Goal: Task Accomplishment & Management: Manage account settings

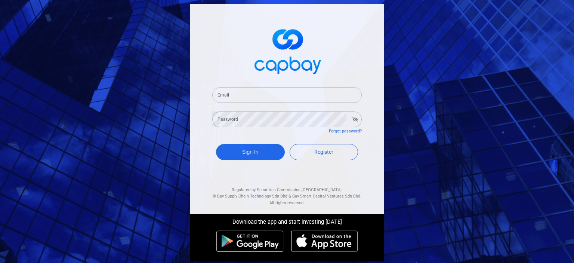
click at [282, 94] on input "Email" at bounding box center [286, 95] width 149 height 16
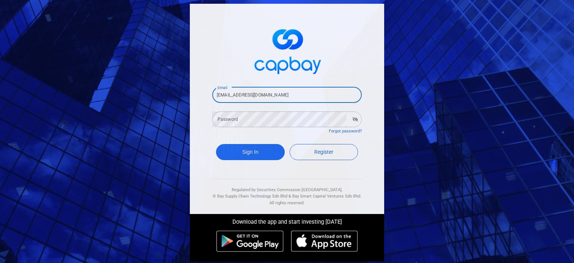
type input "[EMAIL_ADDRESS][DOMAIN_NAME]"
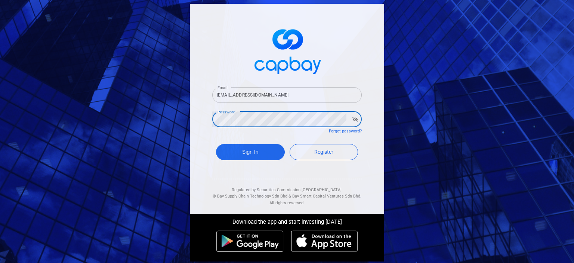
click at [216, 144] on button "Sign In" at bounding box center [250, 152] width 69 height 16
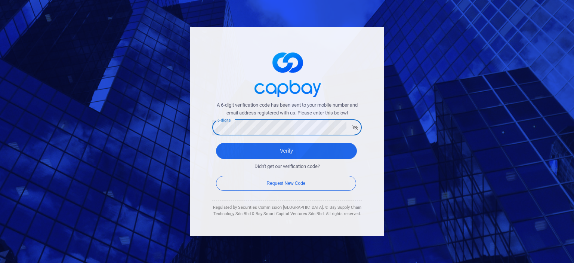
click at [216, 143] on button "Verify" at bounding box center [286, 151] width 141 height 16
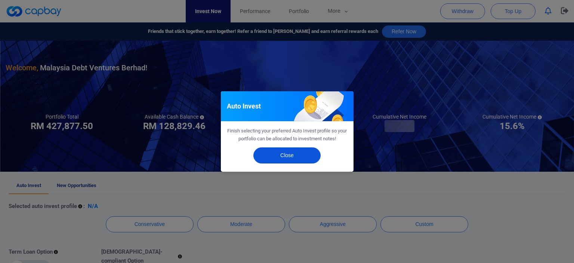
click at [289, 155] on button "Close" at bounding box center [286, 155] width 67 height 16
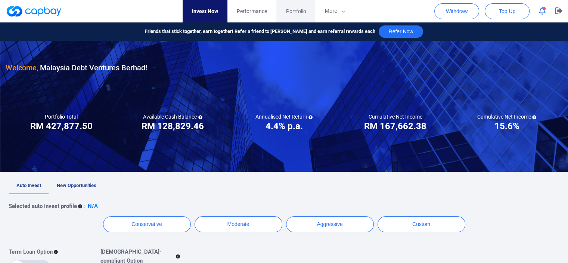
click at [305, 12] on span "Portfolio" at bounding box center [296, 11] width 20 height 8
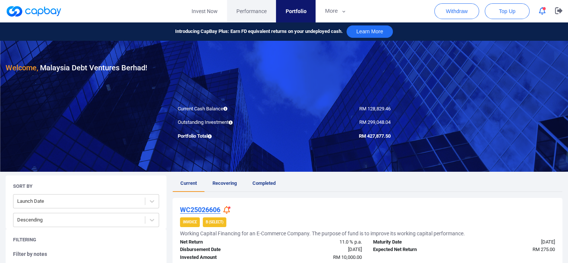
click at [250, 12] on span "Performance" at bounding box center [251, 11] width 30 height 8
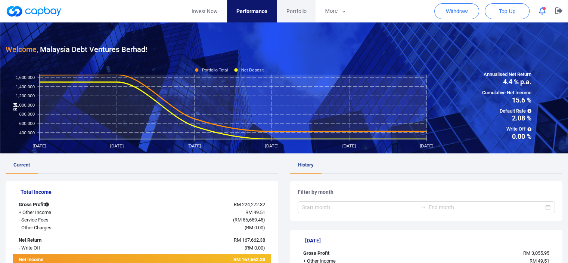
click at [292, 9] on span "Portfolio" at bounding box center [296, 11] width 20 height 8
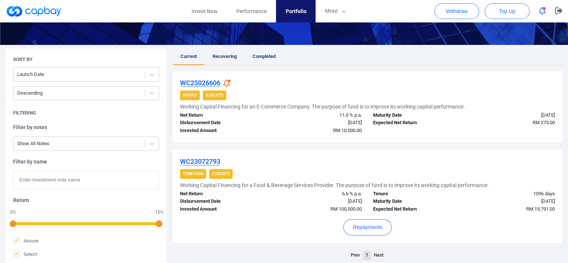
scroll to position [195, 0]
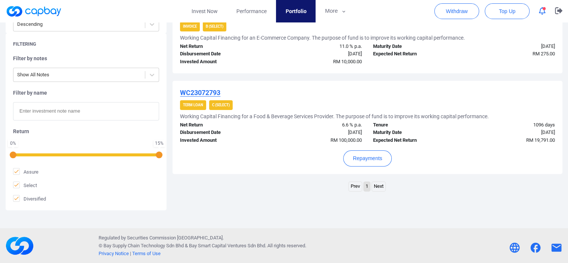
click at [380, 186] on link "Next" at bounding box center [378, 185] width 13 height 9
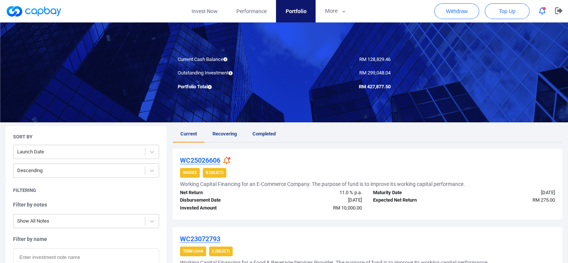
scroll to position [0, 0]
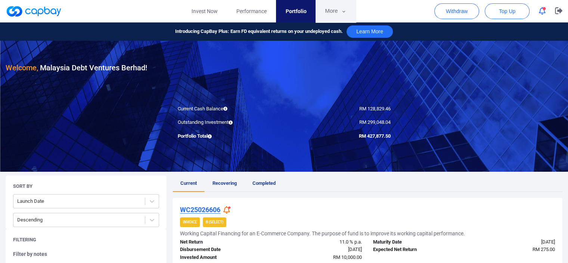
click at [327, 13] on button "More" at bounding box center [336, 11] width 40 height 22
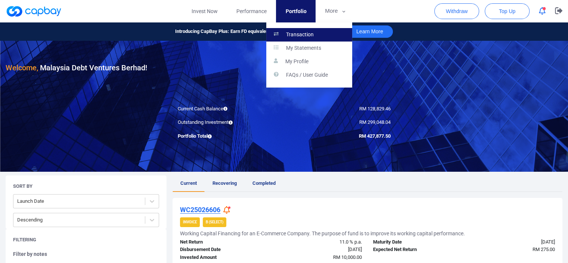
click at [304, 33] on p "Transaction" at bounding box center [300, 34] width 28 height 7
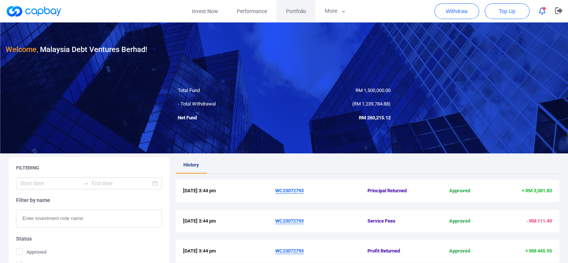
click at [289, 10] on span "Portfolio" at bounding box center [296, 11] width 20 height 8
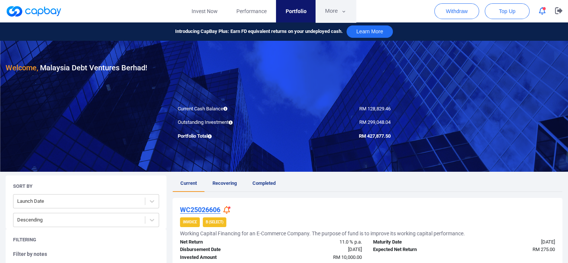
click at [324, 11] on button "More" at bounding box center [336, 11] width 40 height 22
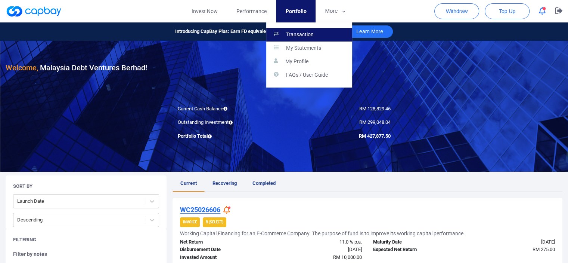
click at [315, 33] on link "Transaction" at bounding box center [309, 34] width 86 height 13
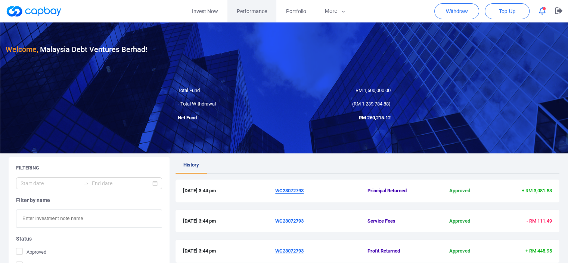
click at [258, 10] on span "Performance" at bounding box center [252, 11] width 30 height 8
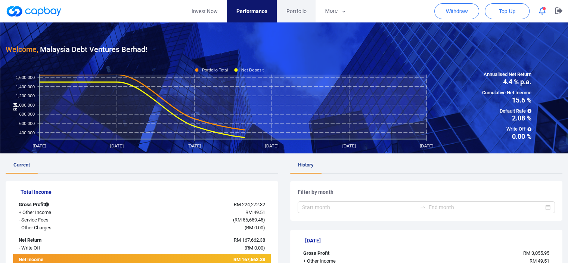
click at [303, 11] on span "Portfolio" at bounding box center [296, 11] width 20 height 8
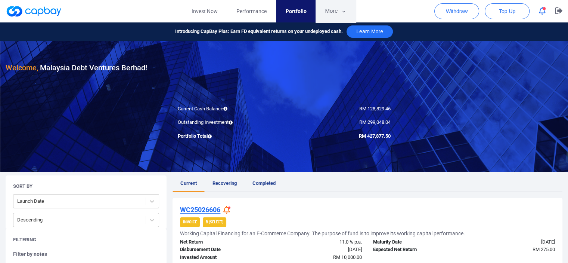
click at [332, 12] on button "More" at bounding box center [336, 11] width 40 height 22
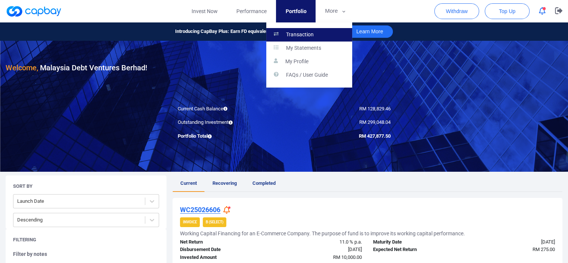
click at [320, 37] on link "Transaction" at bounding box center [309, 34] width 86 height 13
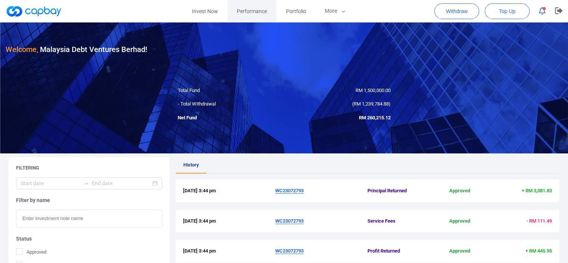
click at [257, 10] on span "Performance" at bounding box center [252, 11] width 30 height 8
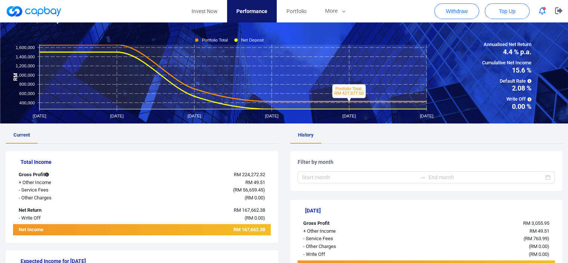
scroll to position [75, 0]
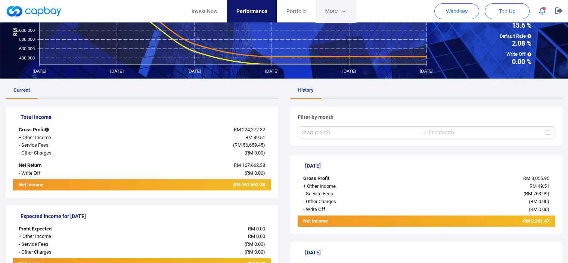
click at [339, 7] on button "More" at bounding box center [336, 11] width 40 height 22
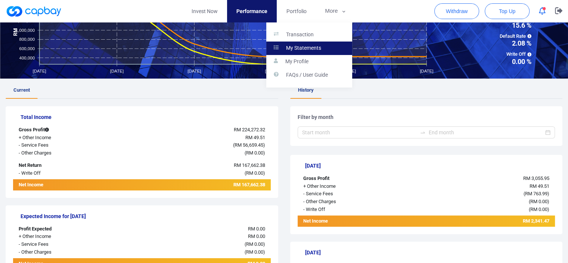
click at [298, 45] on p "My Statements" at bounding box center [303, 48] width 35 height 7
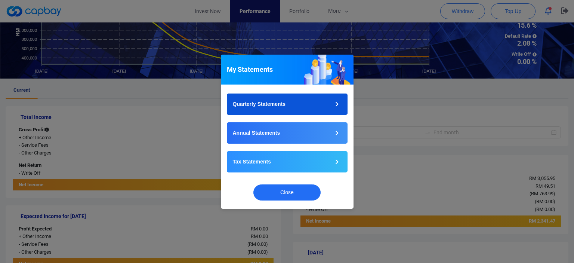
click at [311, 100] on button "Quarterly Statements" at bounding box center [287, 103] width 121 height 21
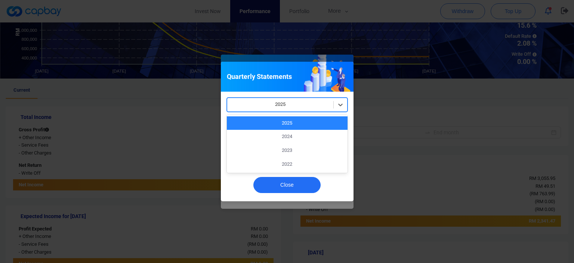
click at [304, 124] on div "2025" at bounding box center [287, 123] width 121 height 14
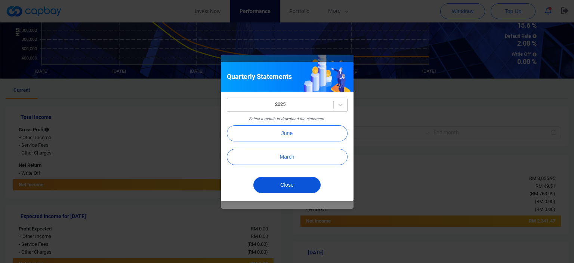
click at [294, 183] on button "Close" at bounding box center [286, 185] width 67 height 16
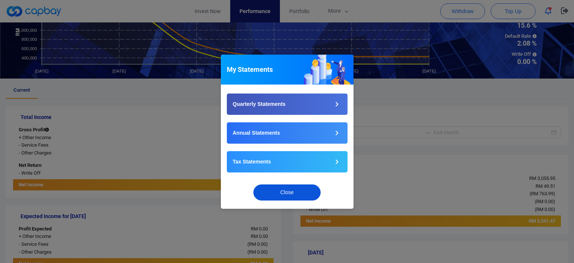
click at [291, 193] on button "Close" at bounding box center [286, 192] width 67 height 16
